Goal: Find specific page/section

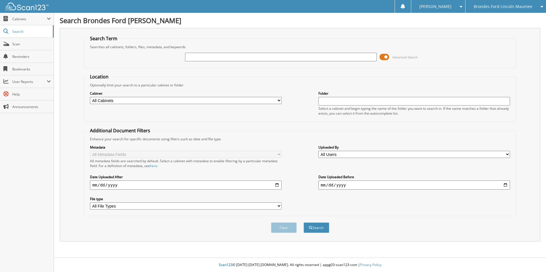
click at [221, 57] on input "text" at bounding box center [280, 57] width 191 height 9
type input "213794"
click at [303, 223] on button "Search" at bounding box center [316, 228] width 26 height 11
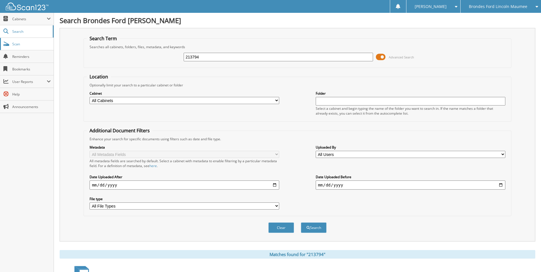
click at [21, 44] on span "Scan" at bounding box center [31, 44] width 39 height 5
